Goal: Task Accomplishment & Management: Manage account settings

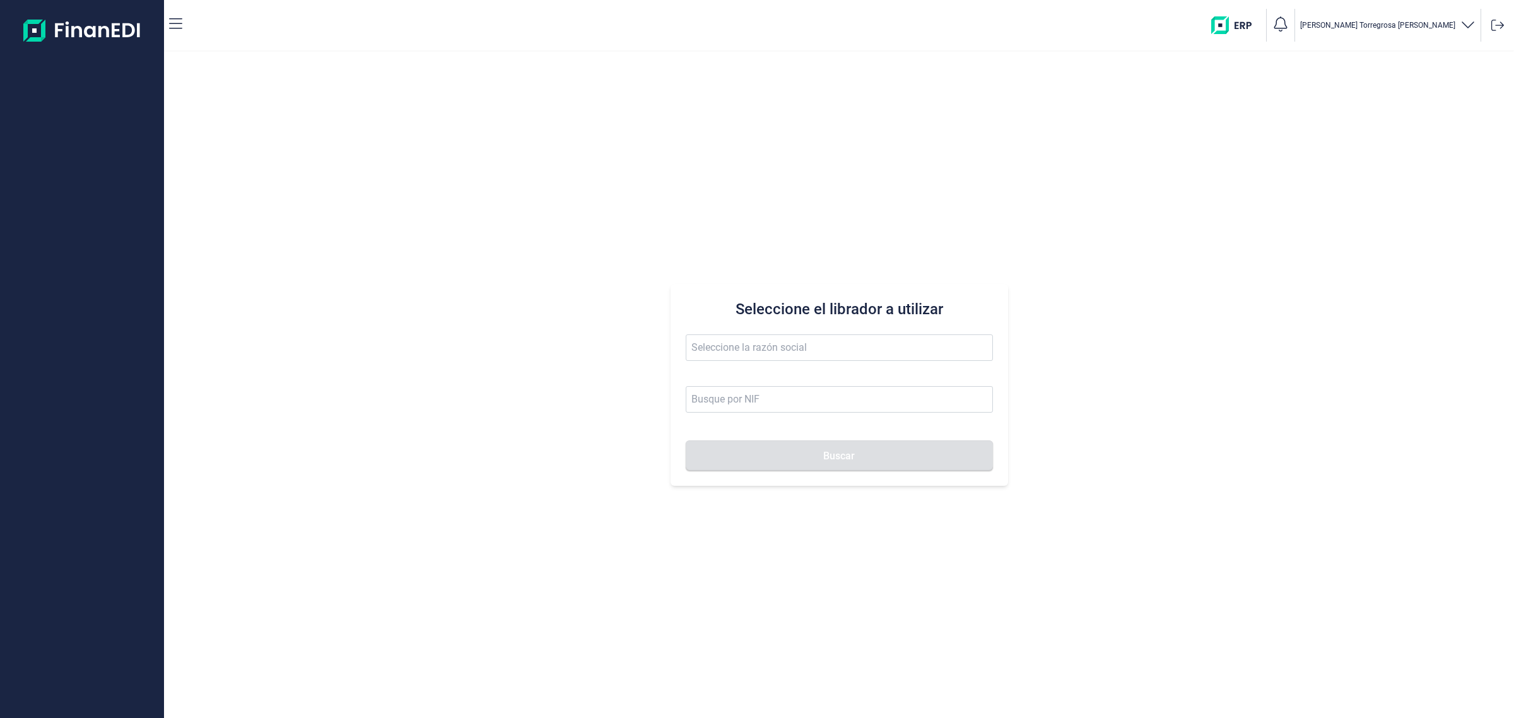
click at [1398, 487] on div "Seleccione el librador a utilizar Buscar" at bounding box center [839, 385] width 1350 height 666
click at [752, 394] on input at bounding box center [839, 399] width 307 height 27
paste input "B90213133"
type input "B90213133"
click at [773, 345] on input "text" at bounding box center [839, 347] width 307 height 27
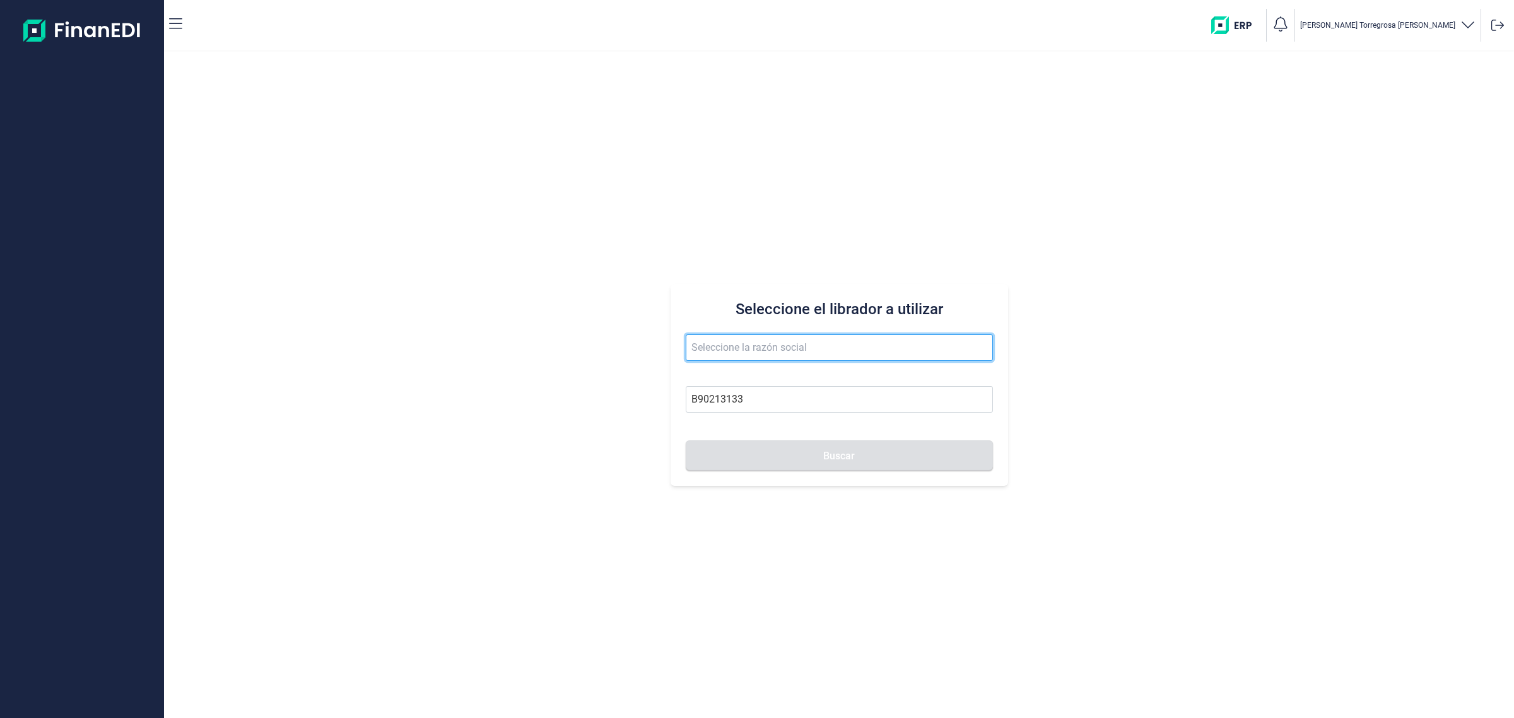
type input "NEWATER PURIFICADOR SL"
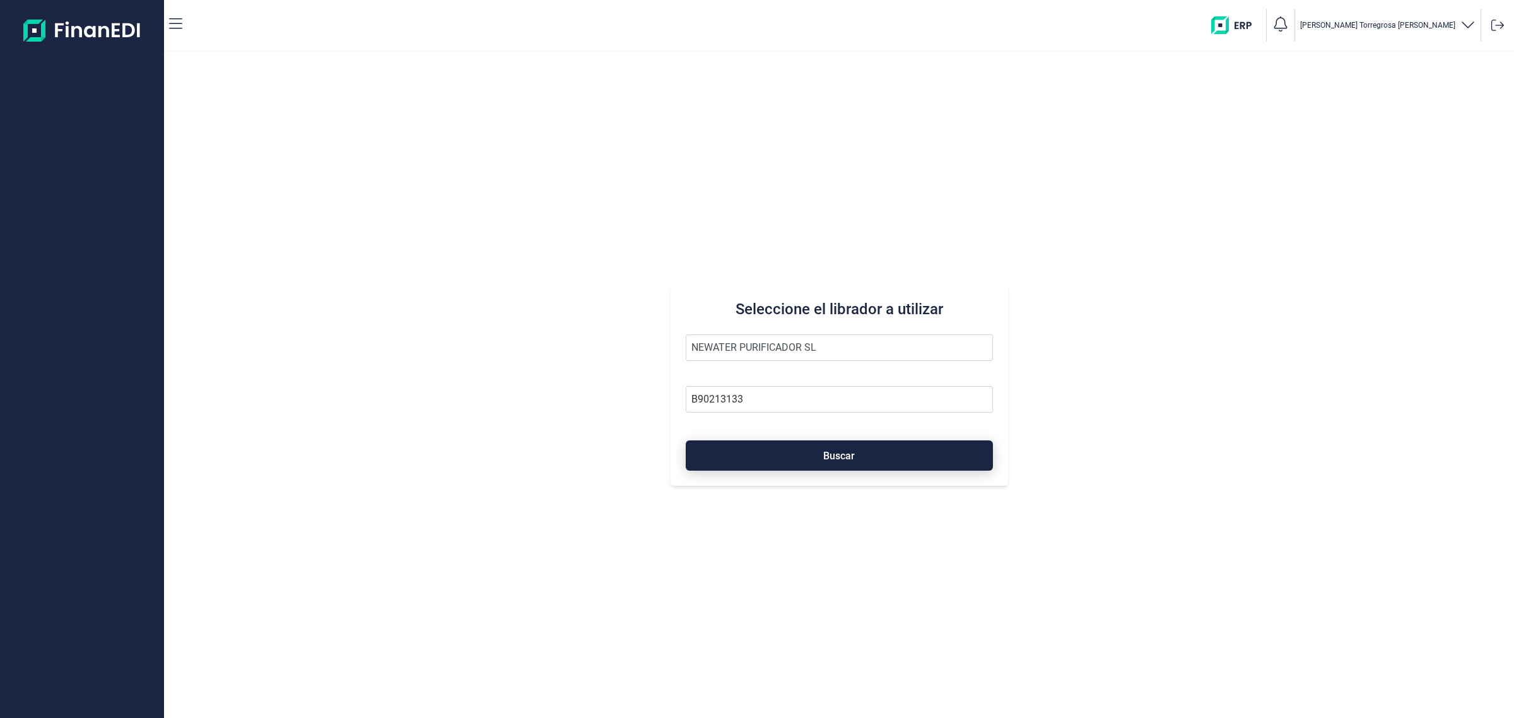
click at [817, 448] on button "Buscar" at bounding box center [839, 455] width 307 height 30
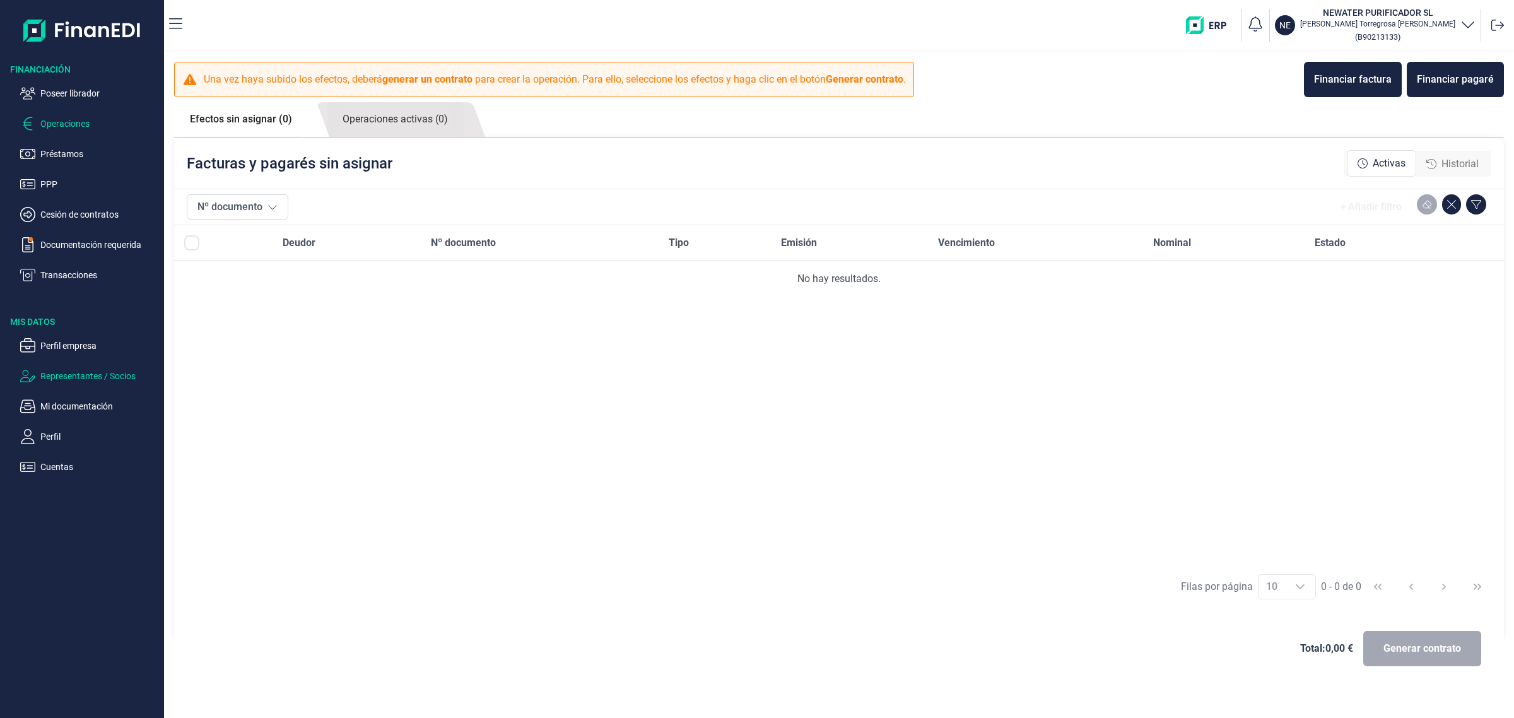
click at [117, 373] on p "Representantes / Socios" at bounding box center [99, 376] width 119 height 15
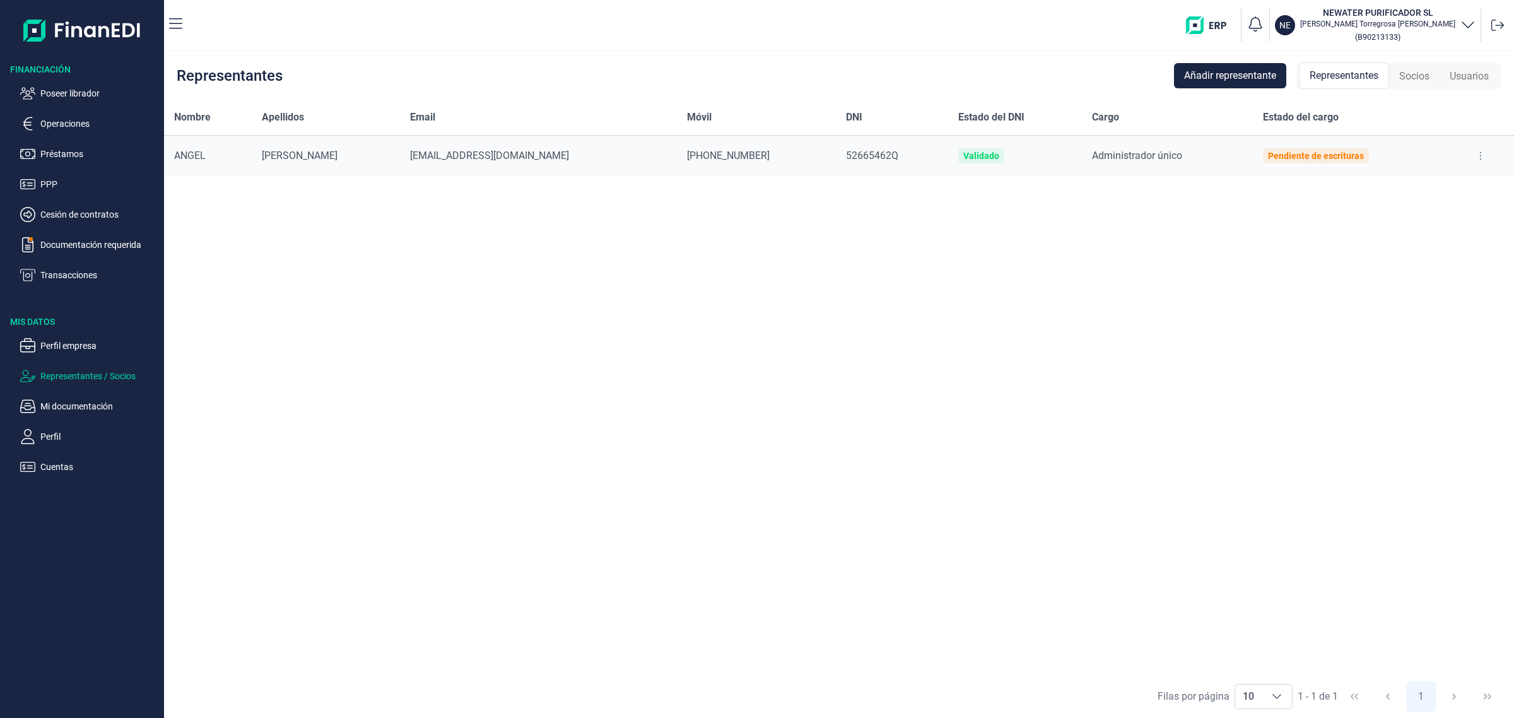
click at [1480, 155] on icon at bounding box center [1481, 156] width 3 height 10
click at [1440, 184] on span "Editar representante" at bounding box center [1430, 187] width 80 height 13
select select "ES"
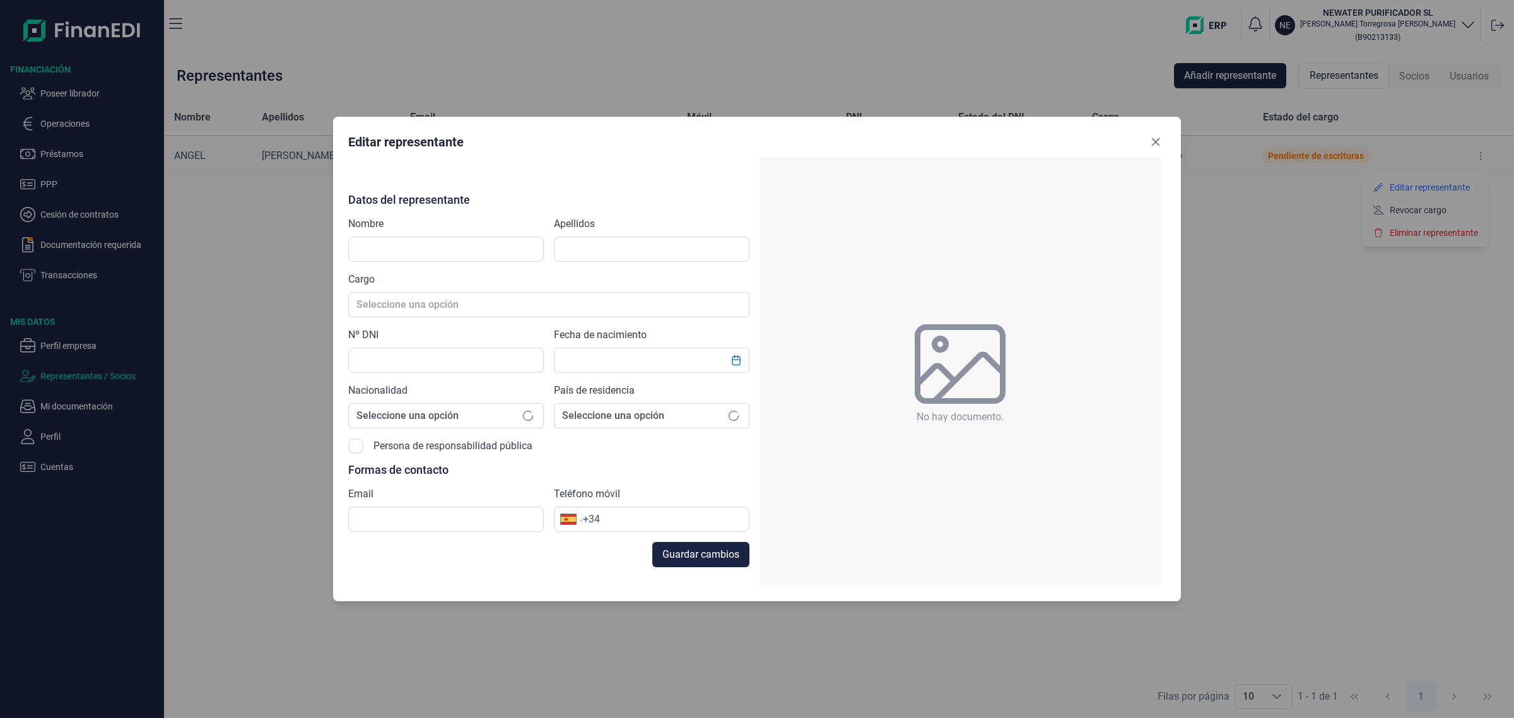
type input "ANGEL"
type input "[PERSON_NAME]"
type input "52665462Q"
type input "[EMAIL_ADDRESS][DOMAIN_NAME]"
type input "[PHONE_NUMBER]"
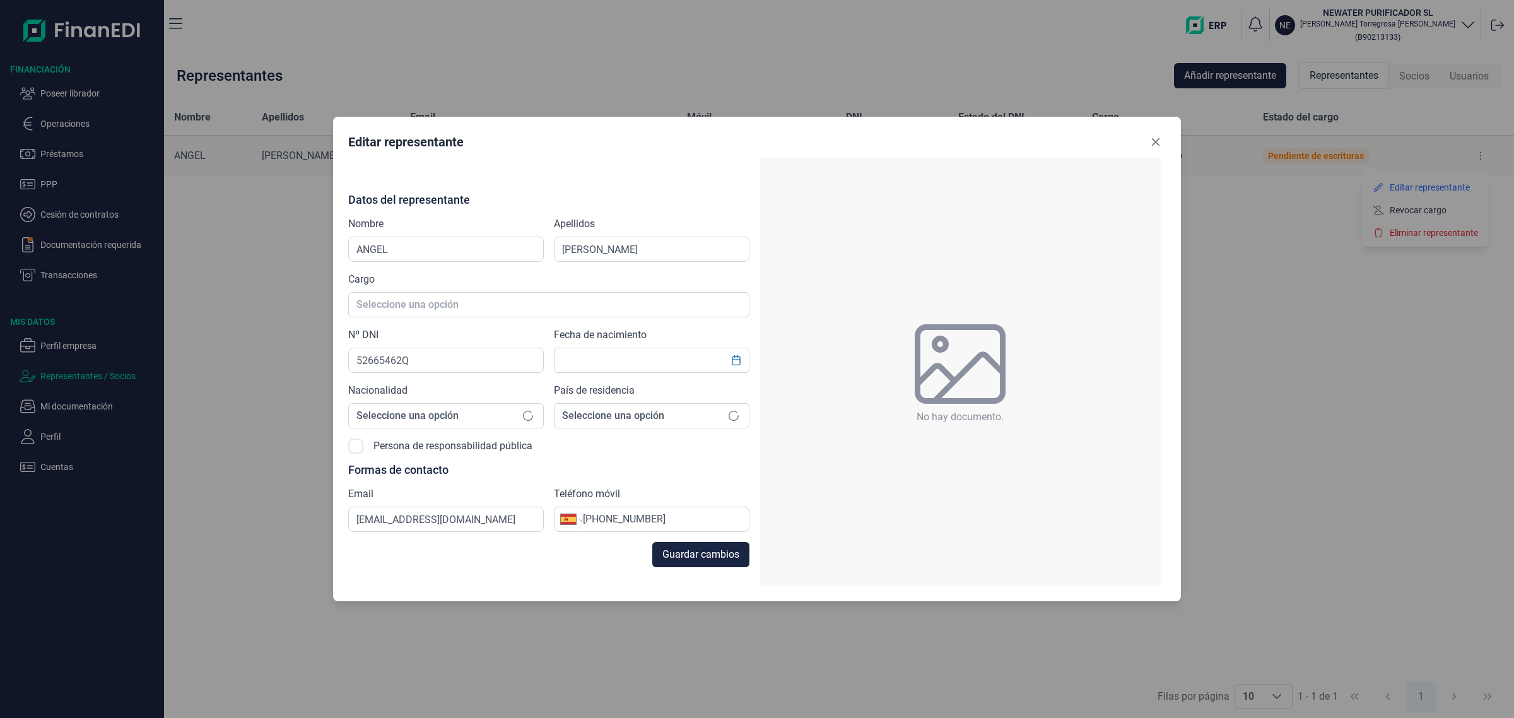
type input "[DATE]"
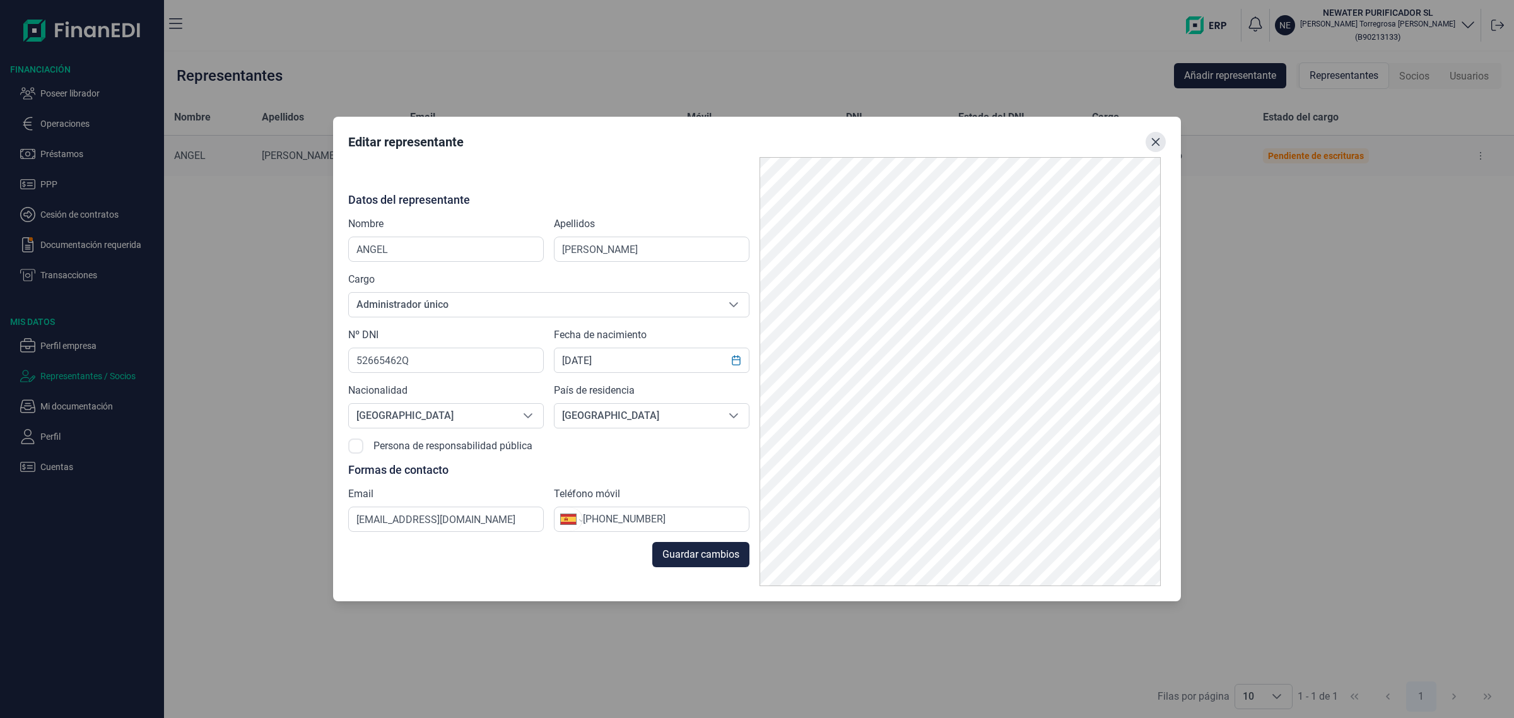
click at [1155, 150] on button "Close" at bounding box center [1156, 142] width 20 height 20
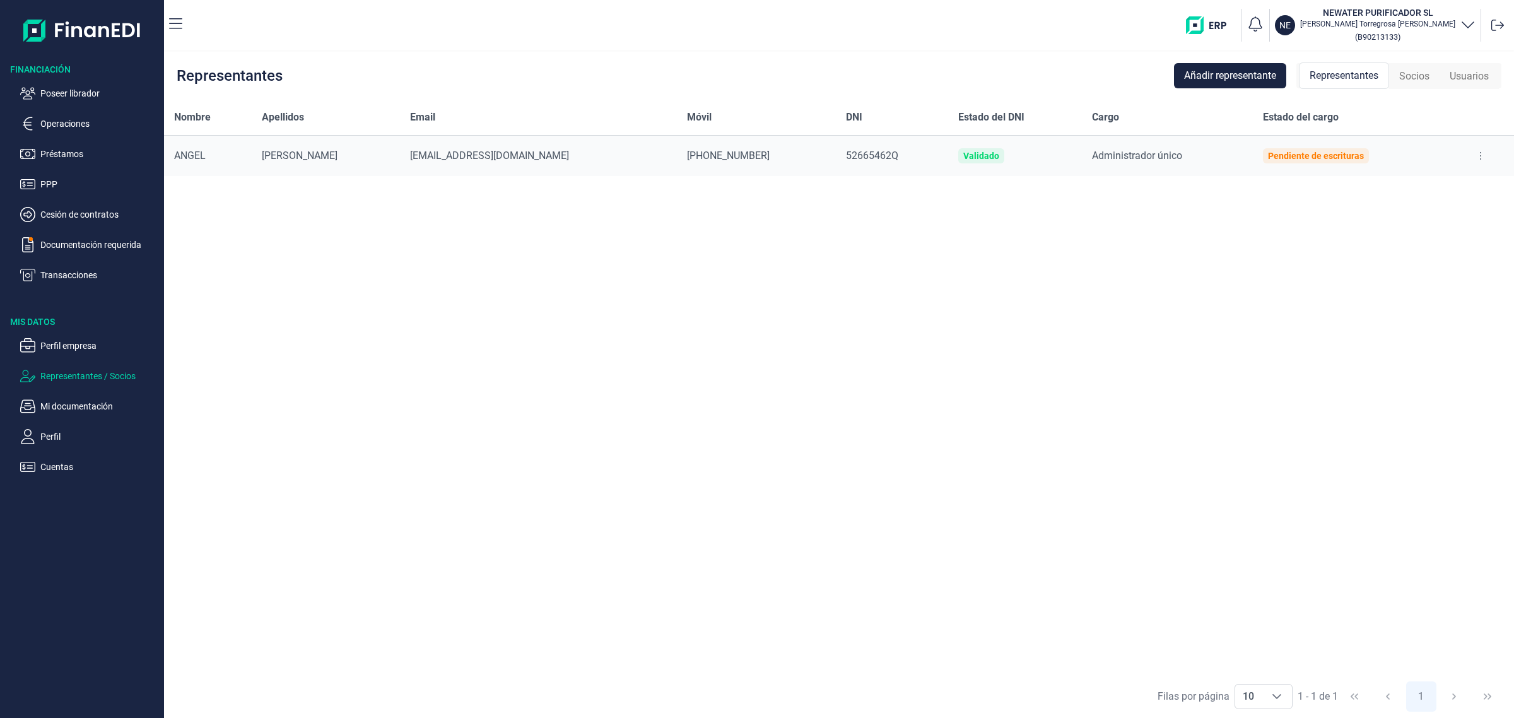
click at [405, 661] on div "Nombre Apellidos Email Móvil DNI Estado del DNI Cargo Estado del cargo [PERSON_…" at bounding box center [839, 387] width 1350 height 575
click at [1020, 427] on div "Nombre Apellidos Email Móvil DNI Estado del DNI Cargo Estado del cargo [PERSON_…" at bounding box center [839, 387] width 1350 height 575
click at [928, 649] on div "Nombre Apellidos Email Móvil DNI Estado del DNI Cargo Estado del cargo [PERSON_…" at bounding box center [839, 387] width 1350 height 575
